Goal: Task Accomplishment & Management: Use online tool/utility

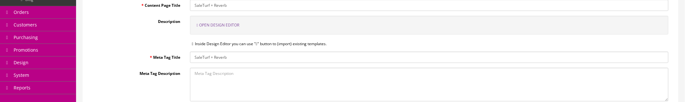
scroll to position [72, 0]
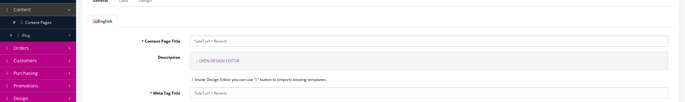
click at [233, 58] on span "Open Design Editor" at bounding box center [219, 61] width 40 height 6
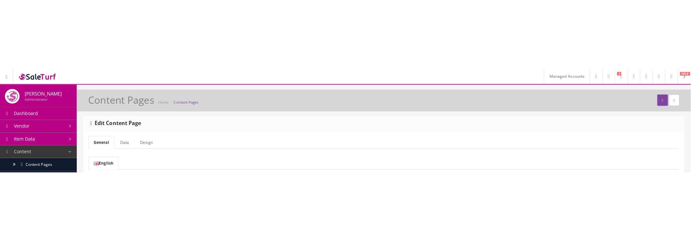
scroll to position [0, 0]
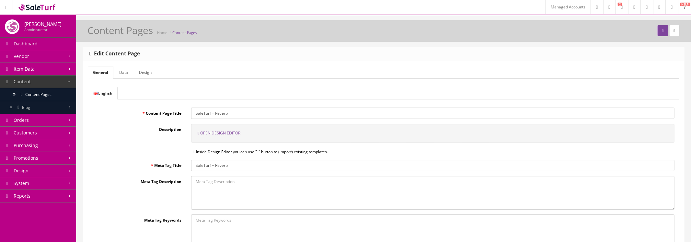
type input "80"
type input "rgb(15, 23, 42)"
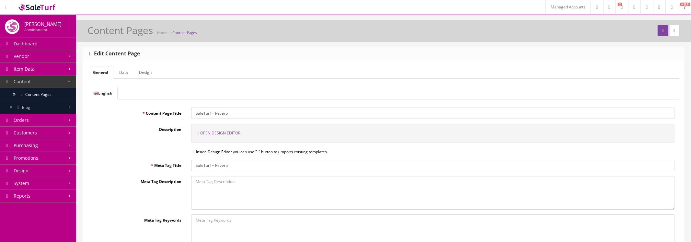
select select
type input "16"
select select "px"
select select
type input "25.6px"
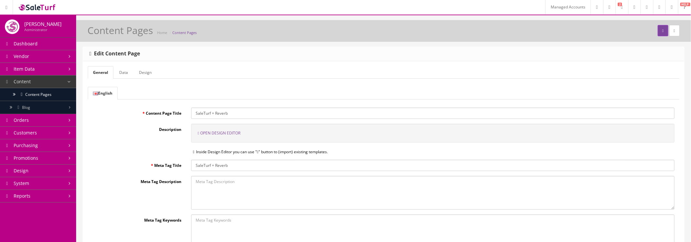
select select
type input "0"
select select "px"
type input "0"
select select "px"
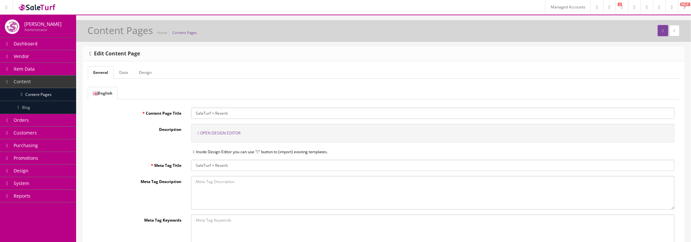
type input "0"
select select "px"
type input "0"
select select "px"
type input "rgb(15, 23, 42)"
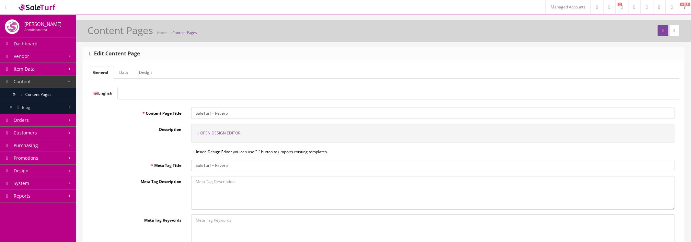
type input "rgb(15, 23, 42)"
type input "2.22222"
select select "px"
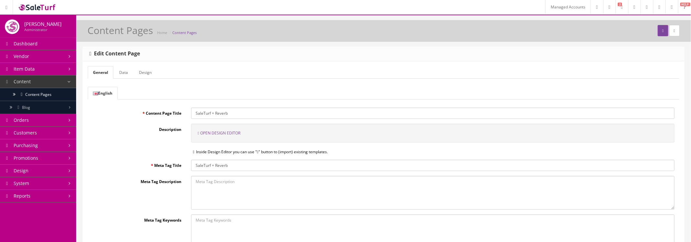
select select "solid"
type input "rgb(59, 151, 227)"
type input "-3.00347"
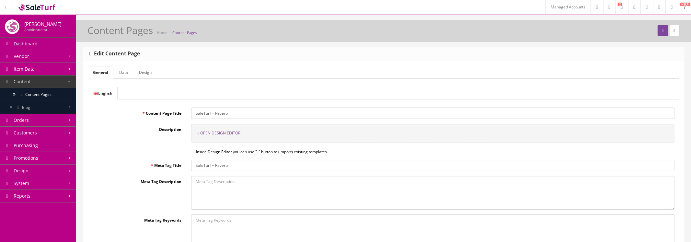
scroll to position [180, 0]
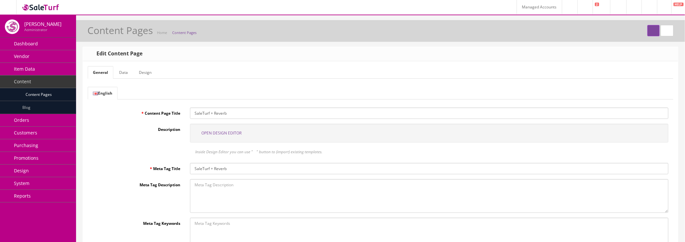
click at [222, 131] on span "Open Design Editor" at bounding box center [222, 133] width 40 height 6
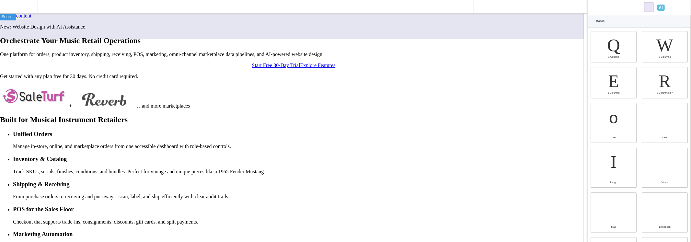
click at [495, 65] on section "New: Website Design with AI Assistance Orchestrate Your Music Retail Operations…" at bounding box center [293, 66] width 587 height 85
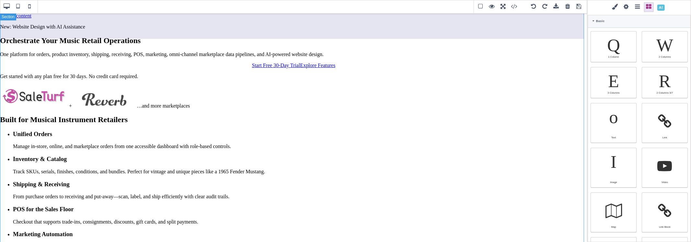
type input "80"
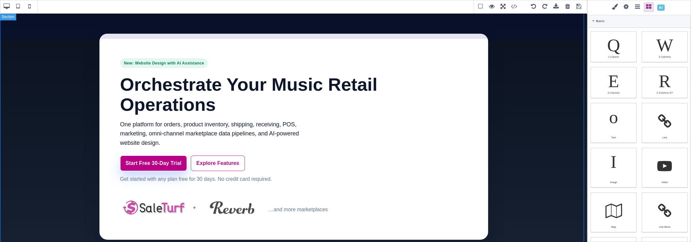
type input "80"
type input "rgb(15, 23, 42)"
select select
type input "16"
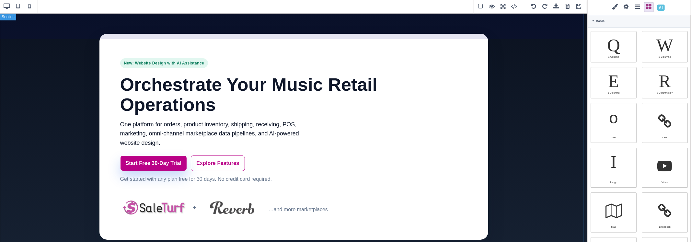
select select "px"
select select
type input "25.6px"
select select
type input "0"
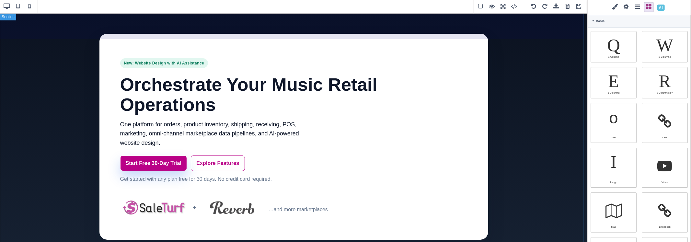
select select "px"
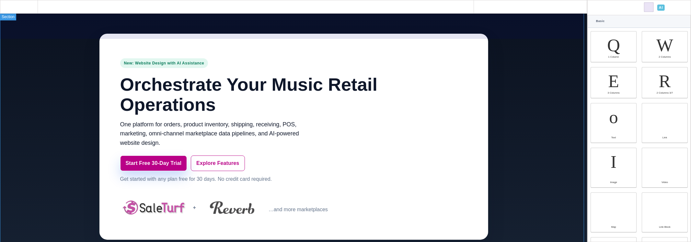
type input "0"
select select "px"
type input "0"
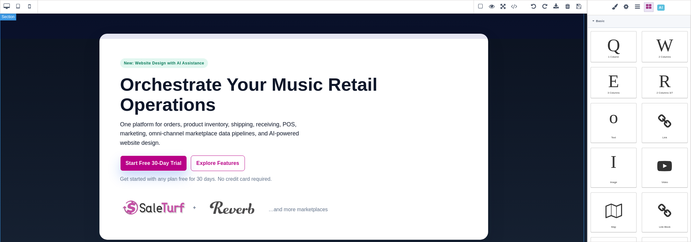
select select "px"
type input "0"
select select "px"
type input "rgb(15, 23, 42)"
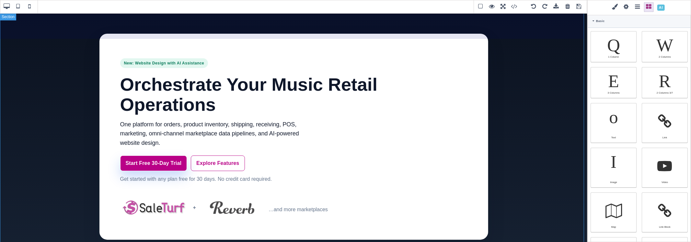
type input "rgb(15, 23, 42)"
type input "2.22222"
select select "px"
select select "solid"
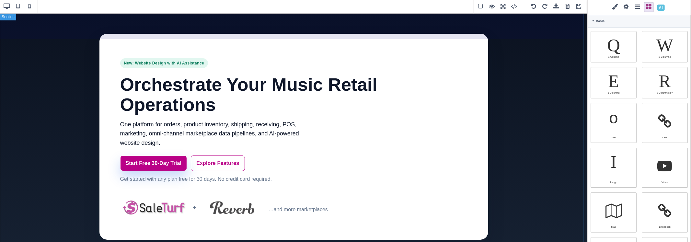
type input "rgb(59, 151, 227)"
type input "-3.00347"
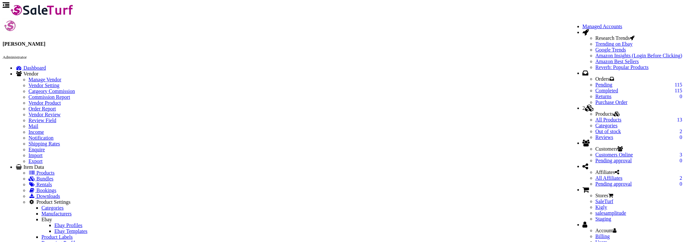
type input "80"
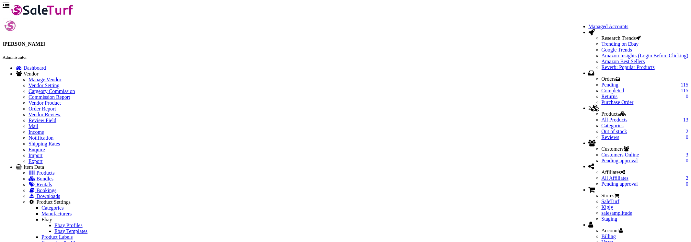
type input "rgb(15, 23, 42)"
select select
type input "16"
select select "px"
select select
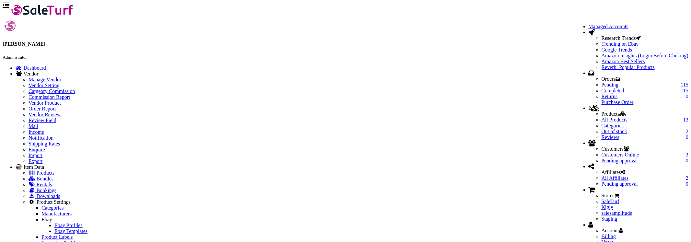
type input "25.6px"
select select
type input "0"
select select "px"
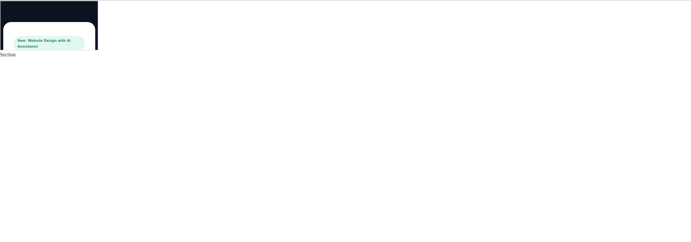
type input "0"
select select "px"
type input "0"
select select "px"
type input "0"
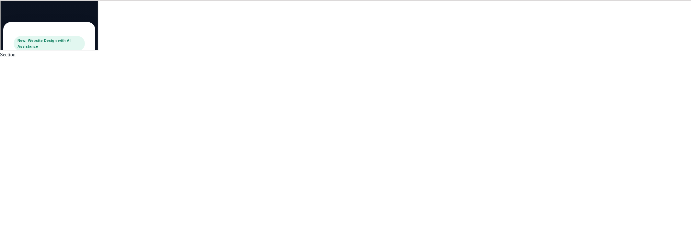
select select "px"
type input "rgb(15, 23, 42)"
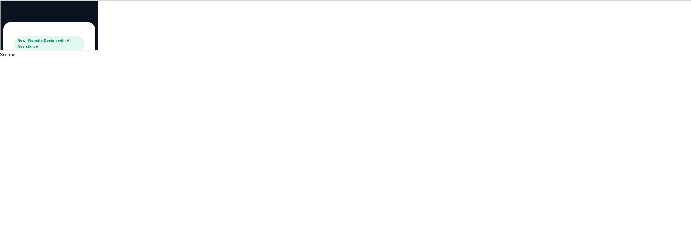
type input "2.22222"
select select "px"
select select "solid"
type input "rgb(59, 151, 227)"
type input "-3.00347"
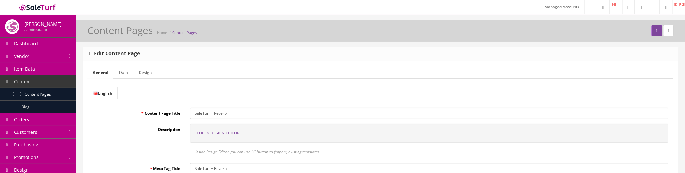
click at [224, 132] on span "Open Design Editor" at bounding box center [219, 133] width 40 height 6
